Goal: Information Seeking & Learning: Learn about a topic

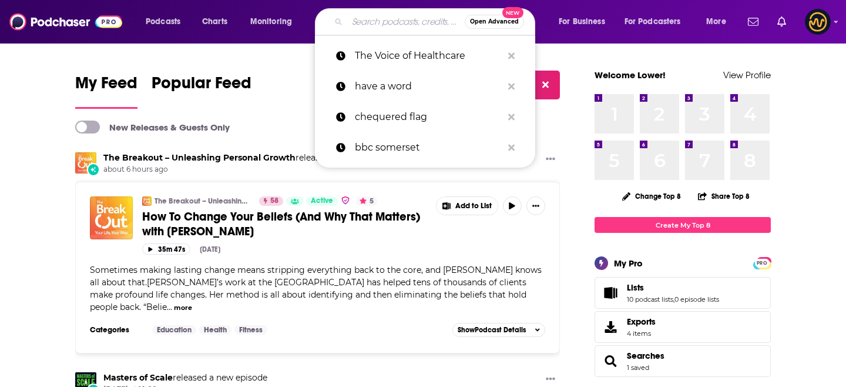
click at [384, 22] on input "Search podcasts, credits, & more..." at bounding box center [406, 21] width 118 height 19
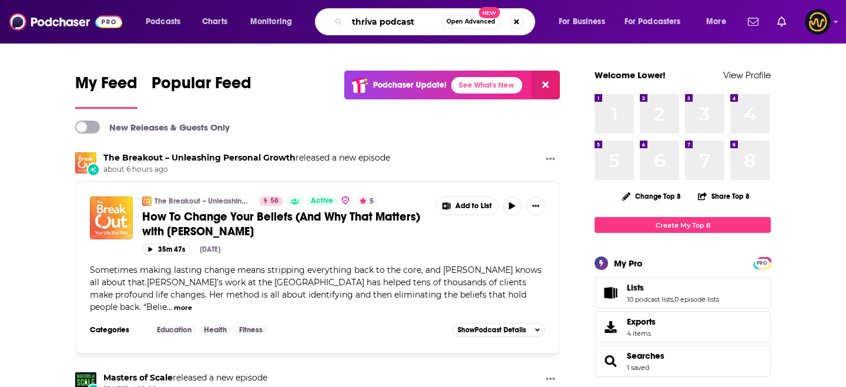
type input "thriva podcast"
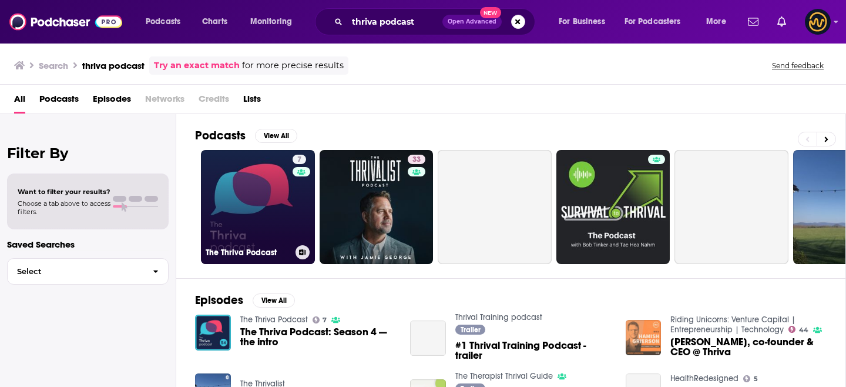
click at [254, 223] on link "7 The Thriva Podcast" at bounding box center [258, 207] width 114 height 114
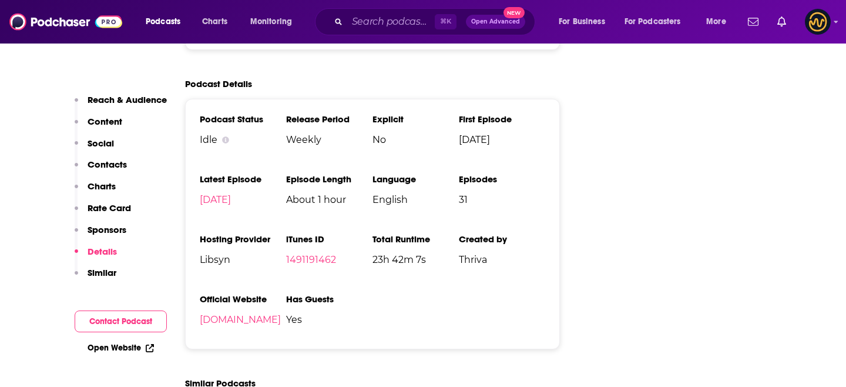
scroll to position [1517, 0]
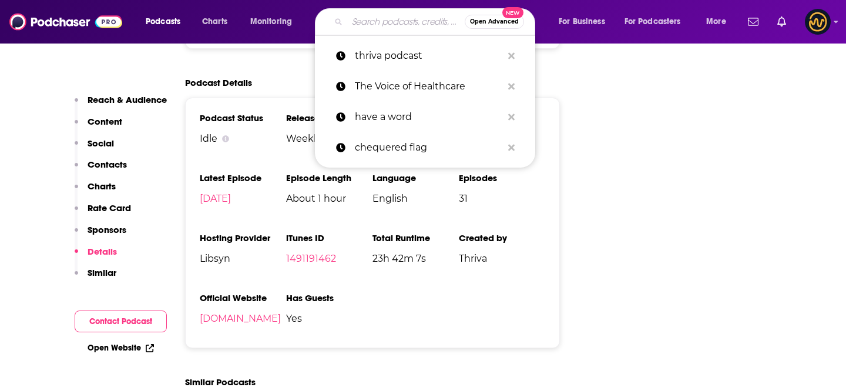
click at [391, 21] on input "Search podcasts, credits, & more..." at bounding box center [406, 21] width 118 height 19
paste input "Better Brain Fitness"
type input "Better Brain Fitness"
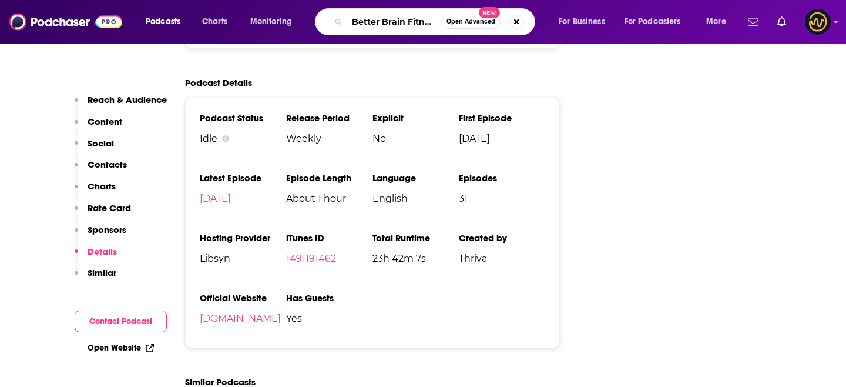
scroll to position [0, 2]
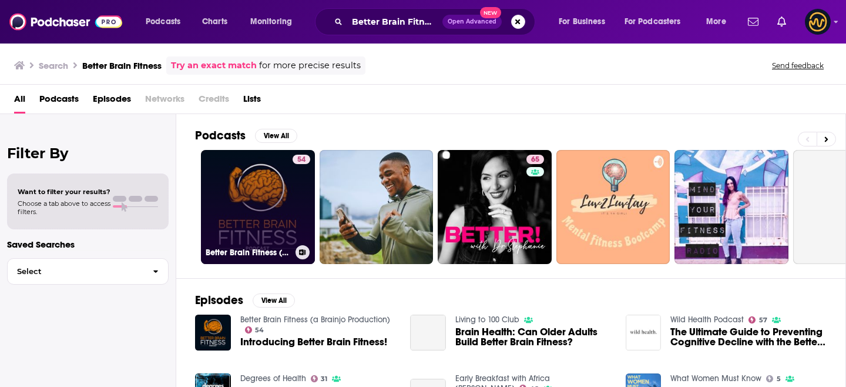
click at [237, 212] on link "54 Better Brain Fitness (a Brainjo Production)" at bounding box center [258, 207] width 114 height 114
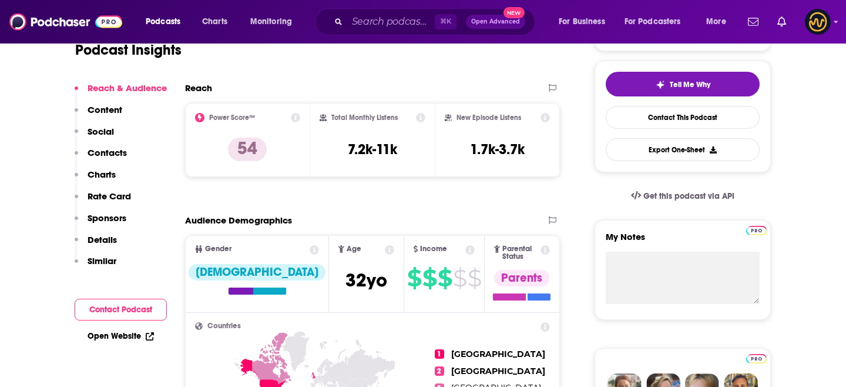
scroll to position [265, 0]
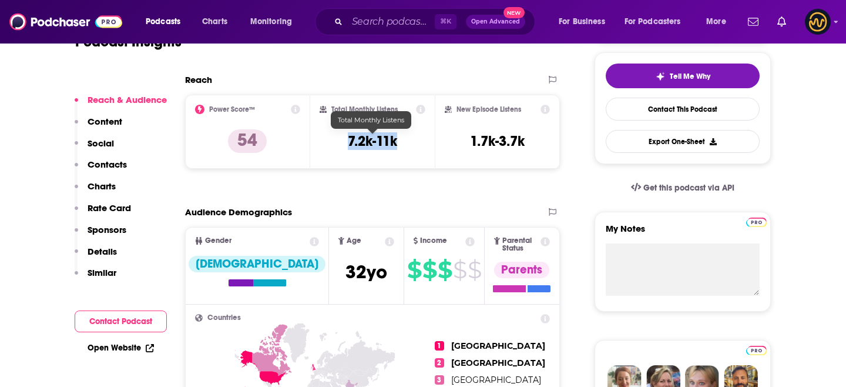
drag, startPoint x: 347, startPoint y: 140, endPoint x: 395, endPoint y: 142, distance: 48.2
click at [395, 142] on h3 "7.2k-11k" at bounding box center [372, 141] width 49 height 18
copy h3 "7.2k-11k"
